Goal: Task Accomplishment & Management: Use online tool/utility

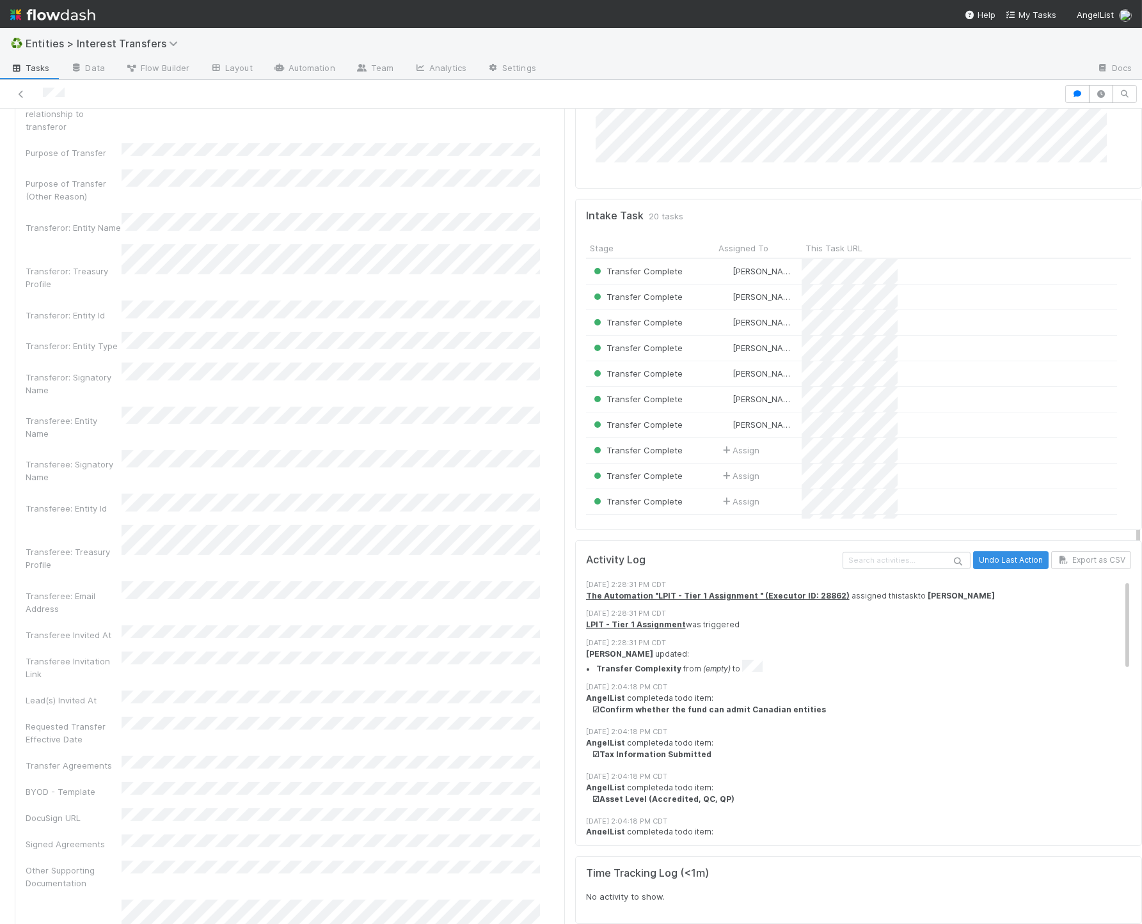
scroll to position [996, 0]
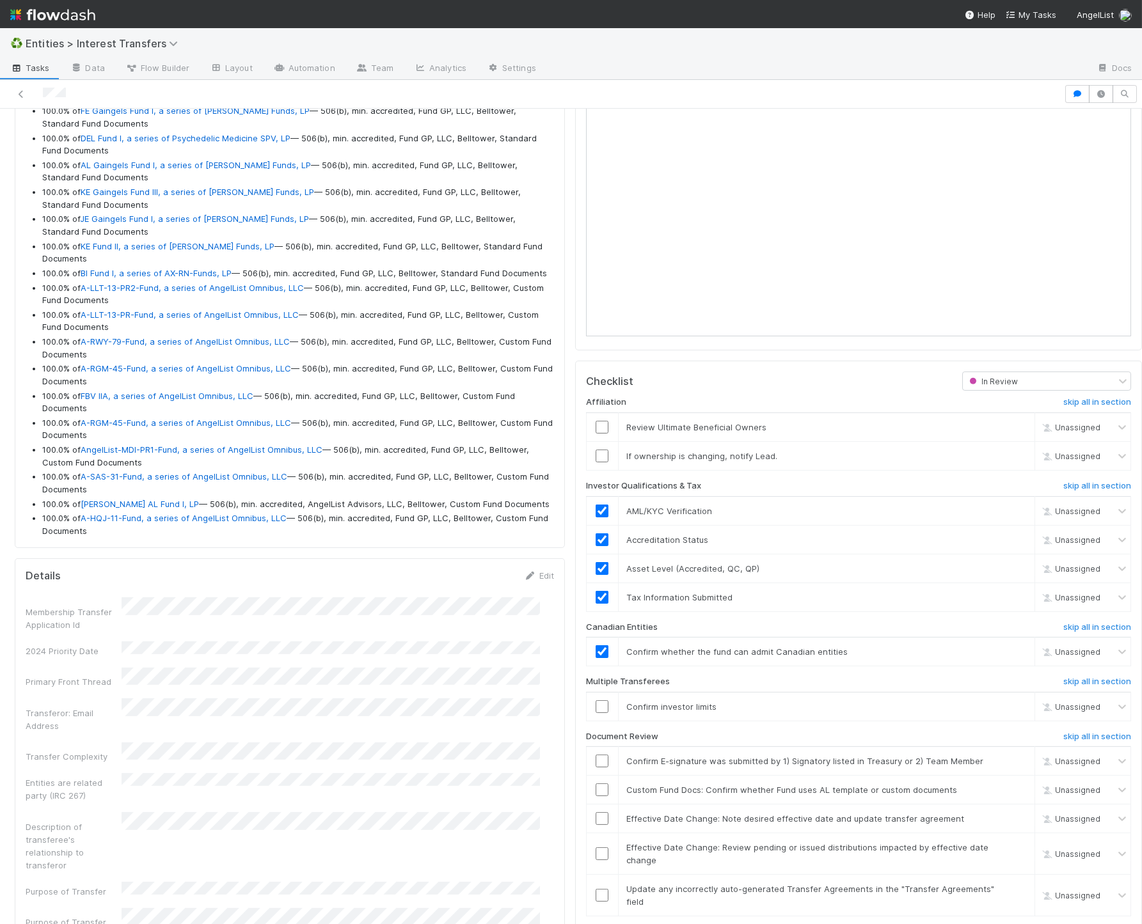
scroll to position [1393, 0]
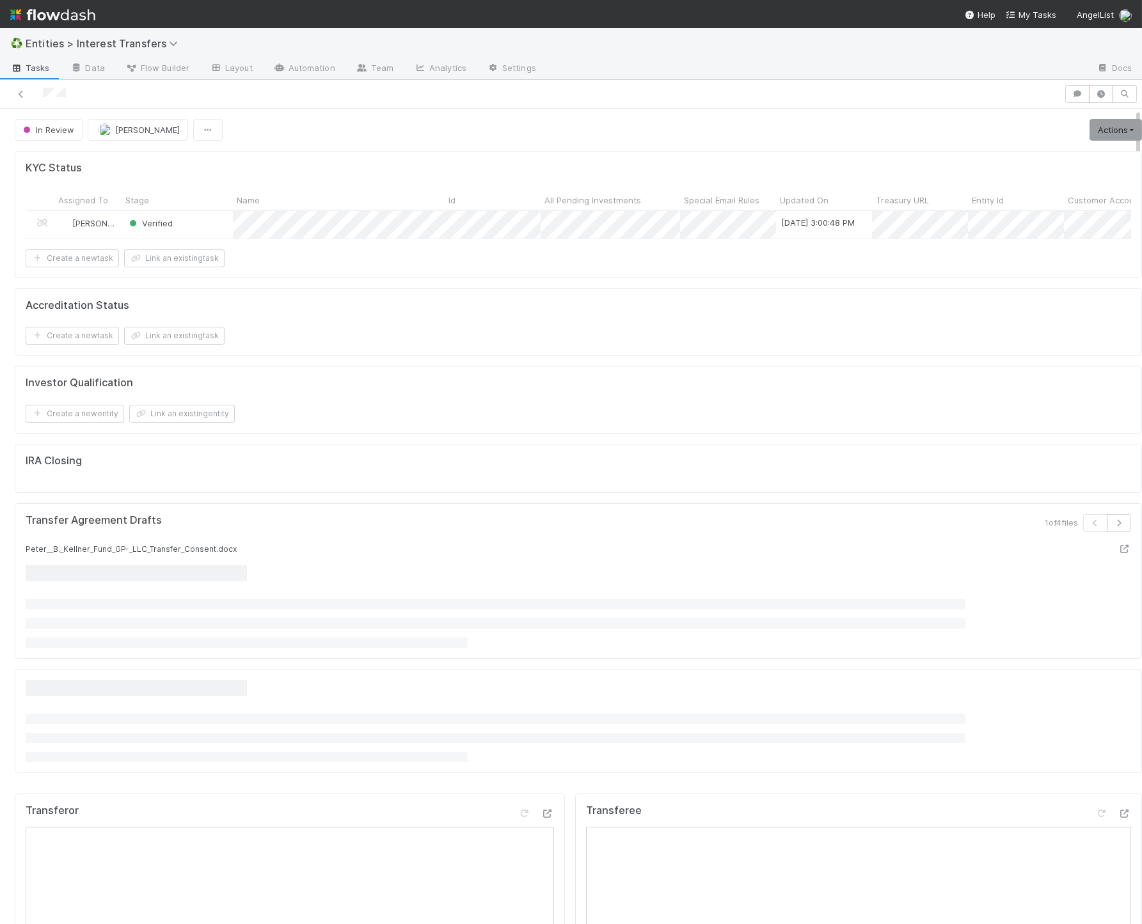
click at [551, 605] on div at bounding box center [578, 606] width 1105 height 82
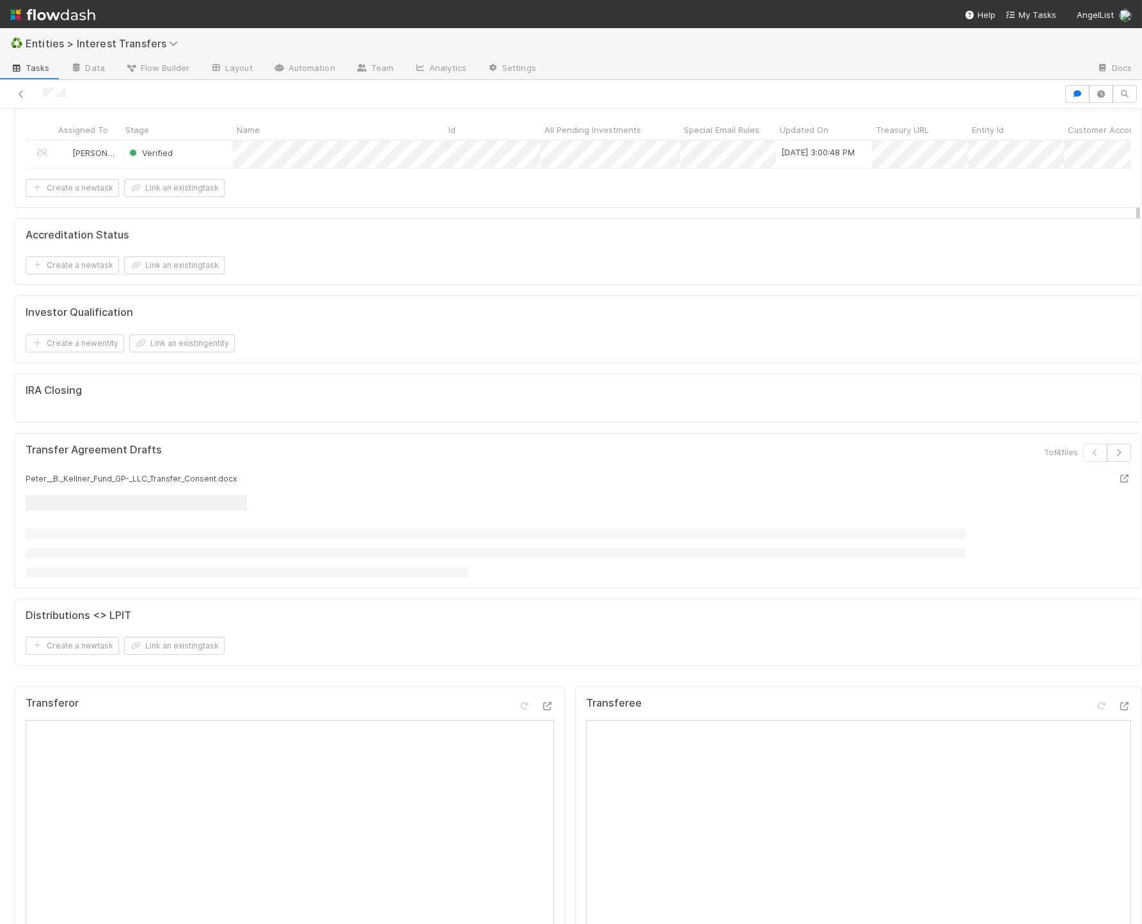
scroll to position [438, 0]
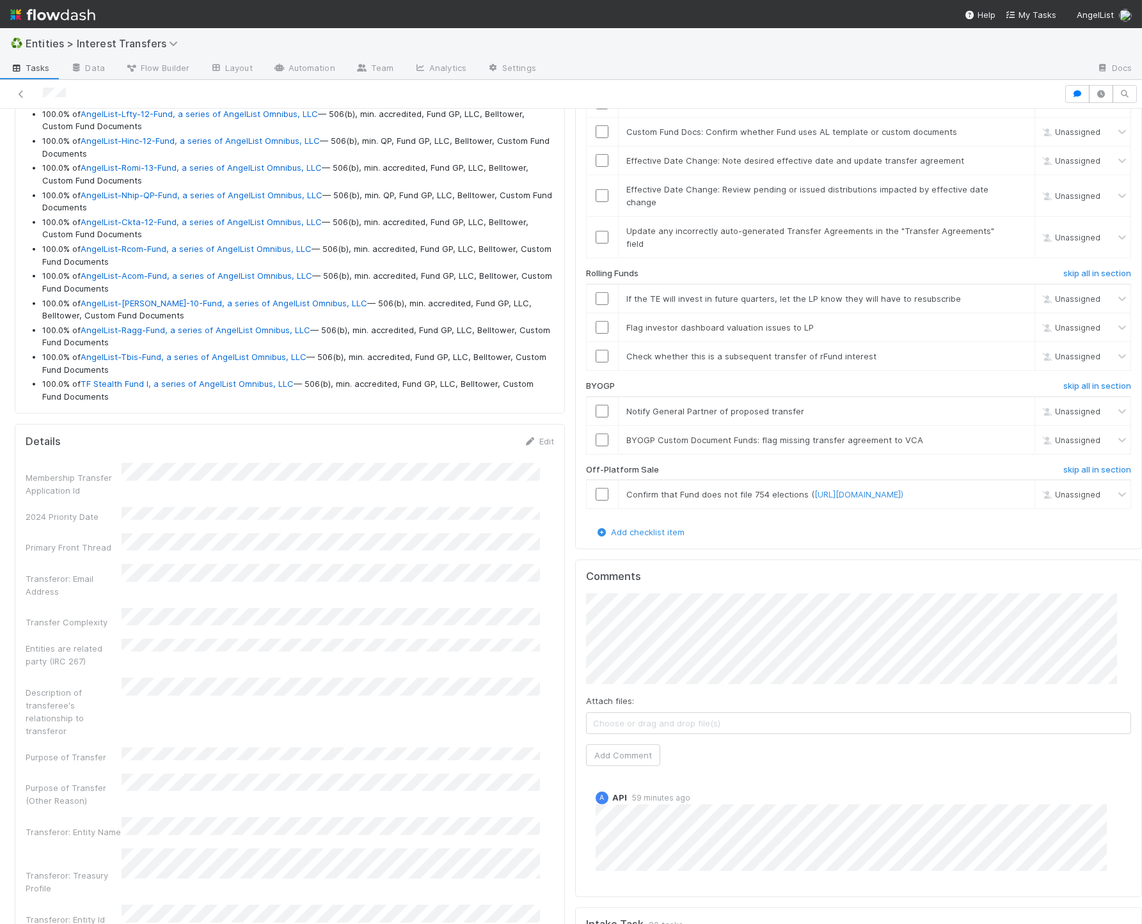
scroll to position [2050, 0]
